Goal: Check status: Check status

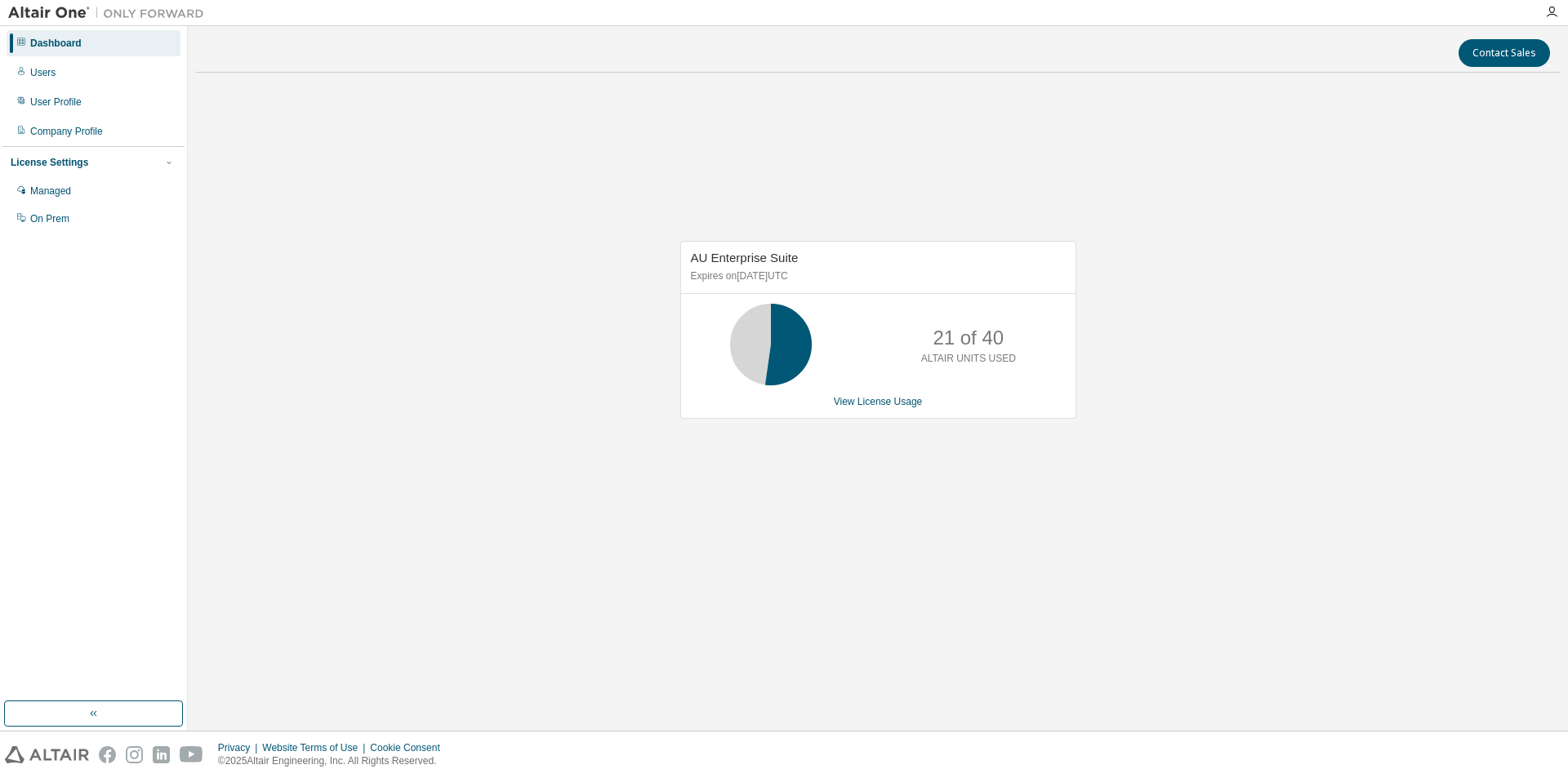
click at [981, 446] on div "AU Enterprise Suite Expires on September 1, 2026 UTC 21 of 40 ALTAIR UNITS USED…" at bounding box center [878, 338] width 1364 height 505
click at [900, 402] on link "View License Usage" at bounding box center [878, 401] width 89 height 12
